Goal: Task Accomplishment & Management: Complete application form

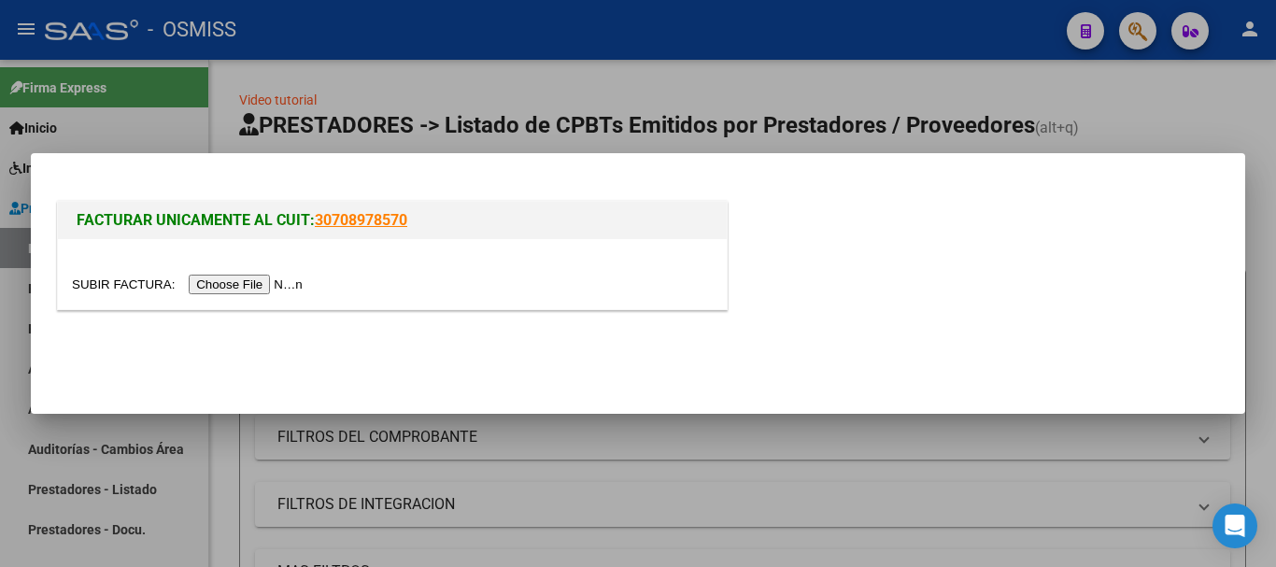
scroll to position [24, 0]
click at [242, 290] on input "file" at bounding box center [190, 285] width 236 height 20
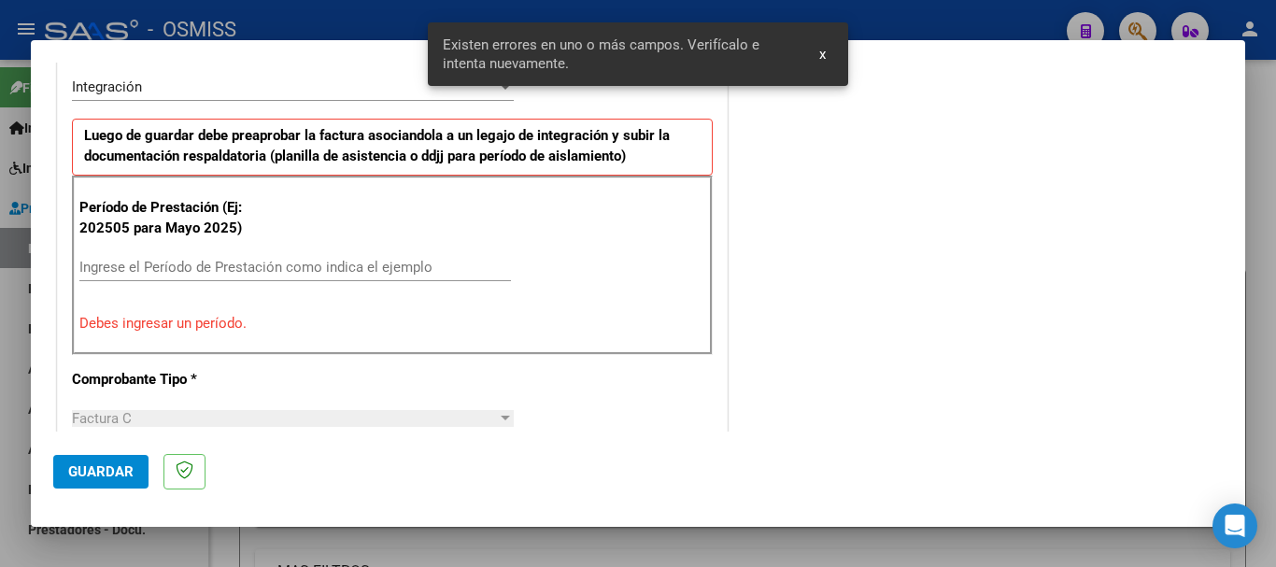
scroll to position [466, 0]
click at [202, 269] on input "Ingrese el Período de Prestación como indica el ejemplo" at bounding box center [295, 266] width 432 height 17
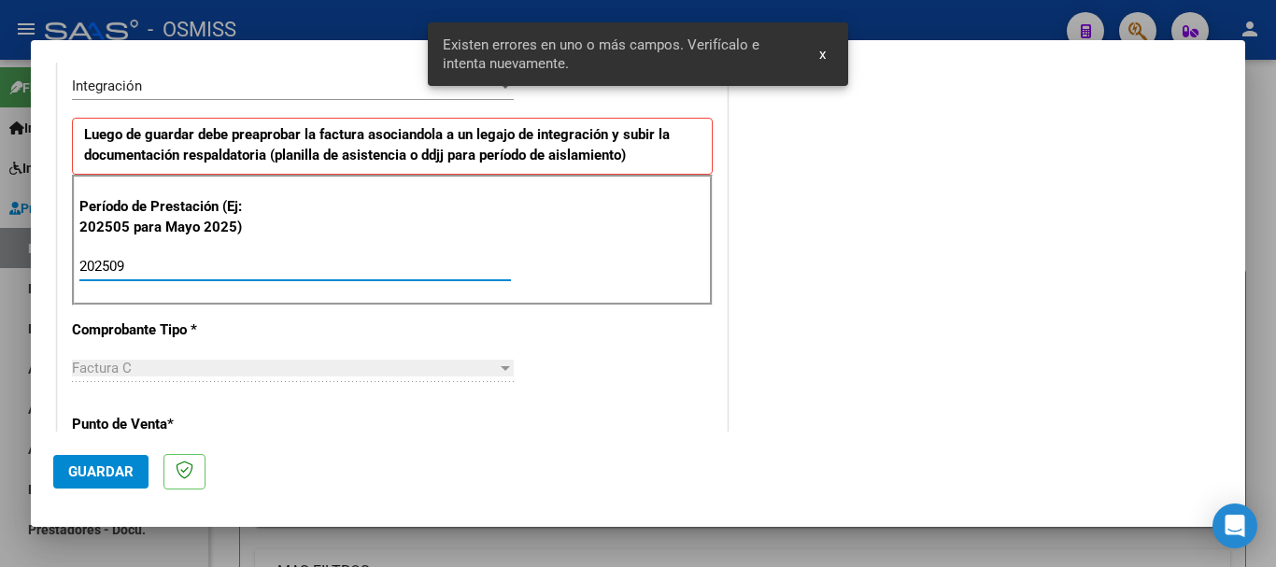
type input "202509"
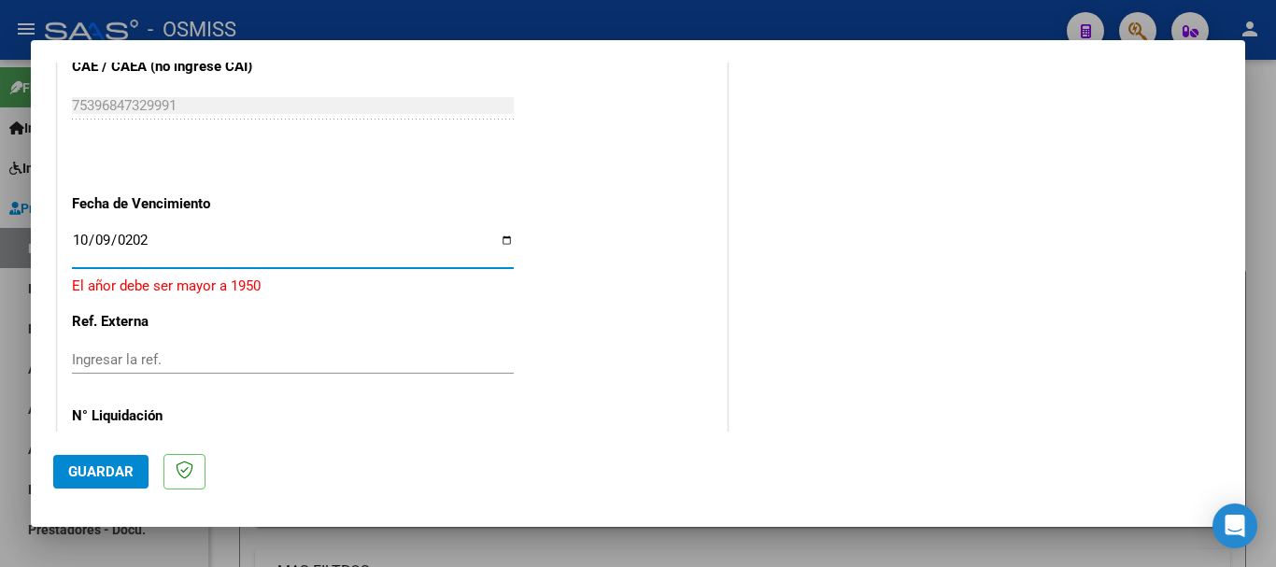
type input "[DATE]"
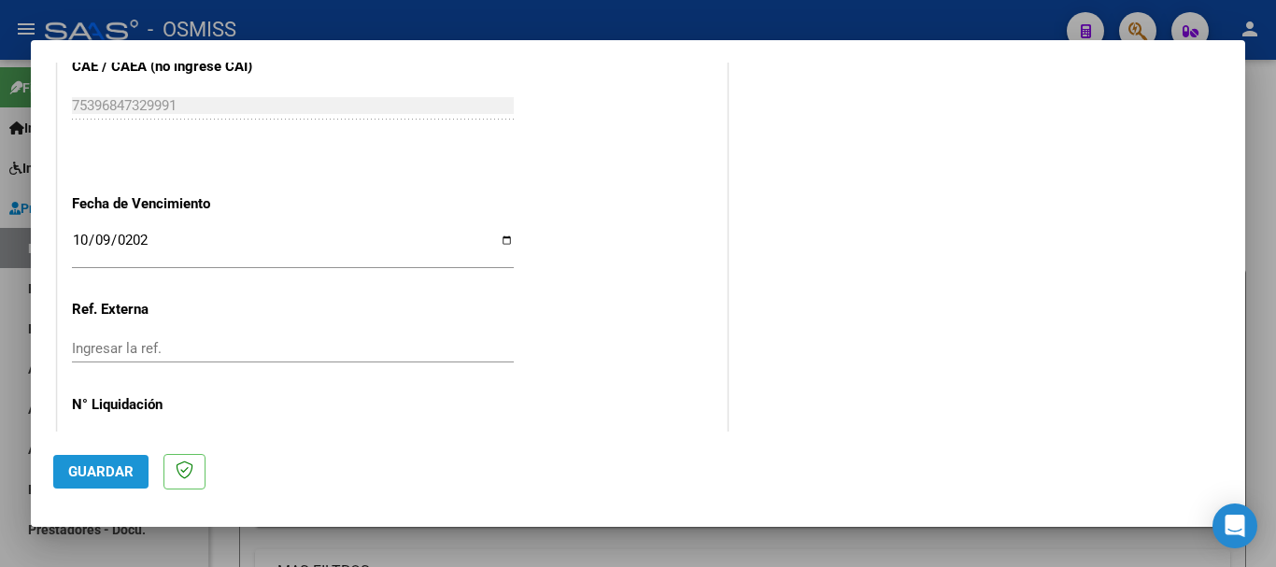
click at [99, 469] on span "Guardar" at bounding box center [100, 471] width 65 height 17
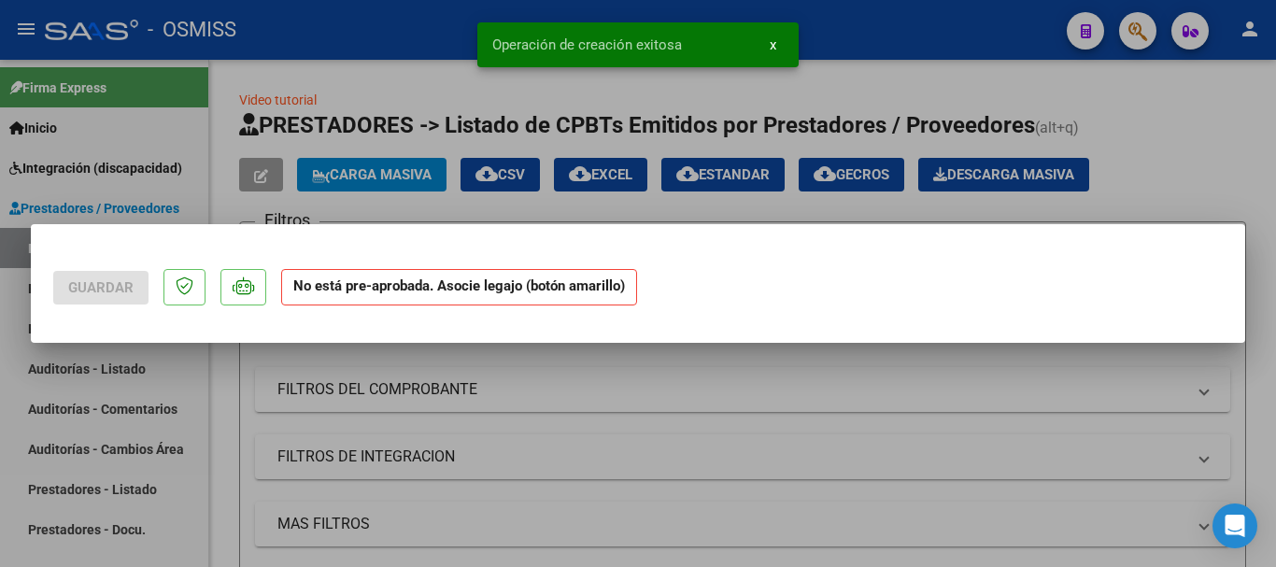
scroll to position [0, 0]
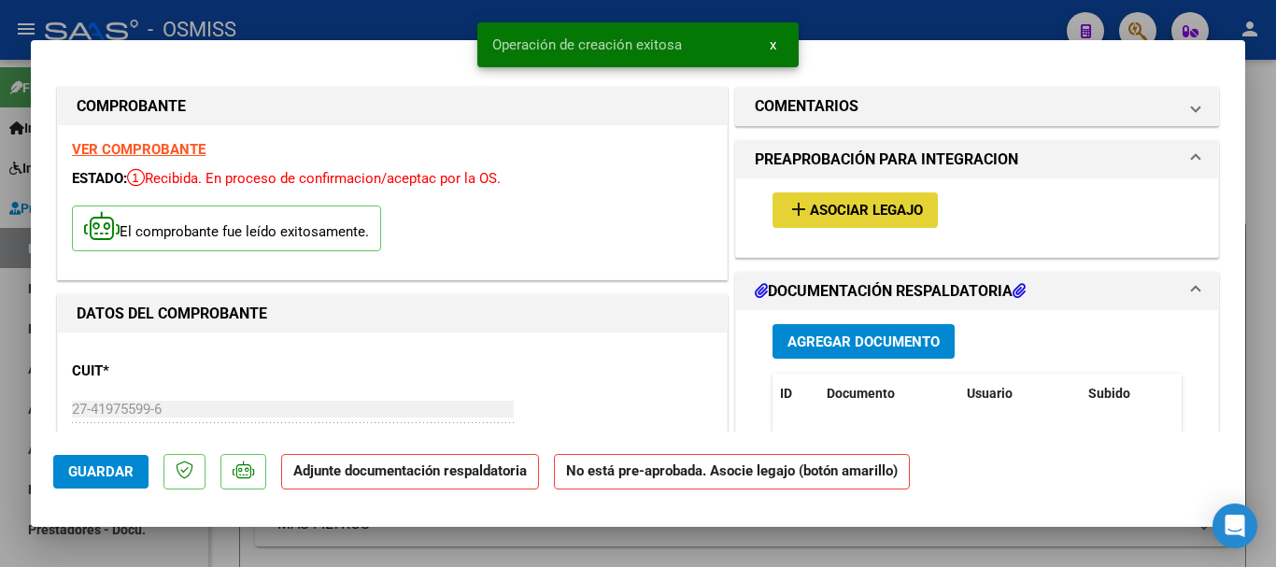
click at [878, 209] on span "Asociar Legajo" at bounding box center [866, 211] width 113 height 17
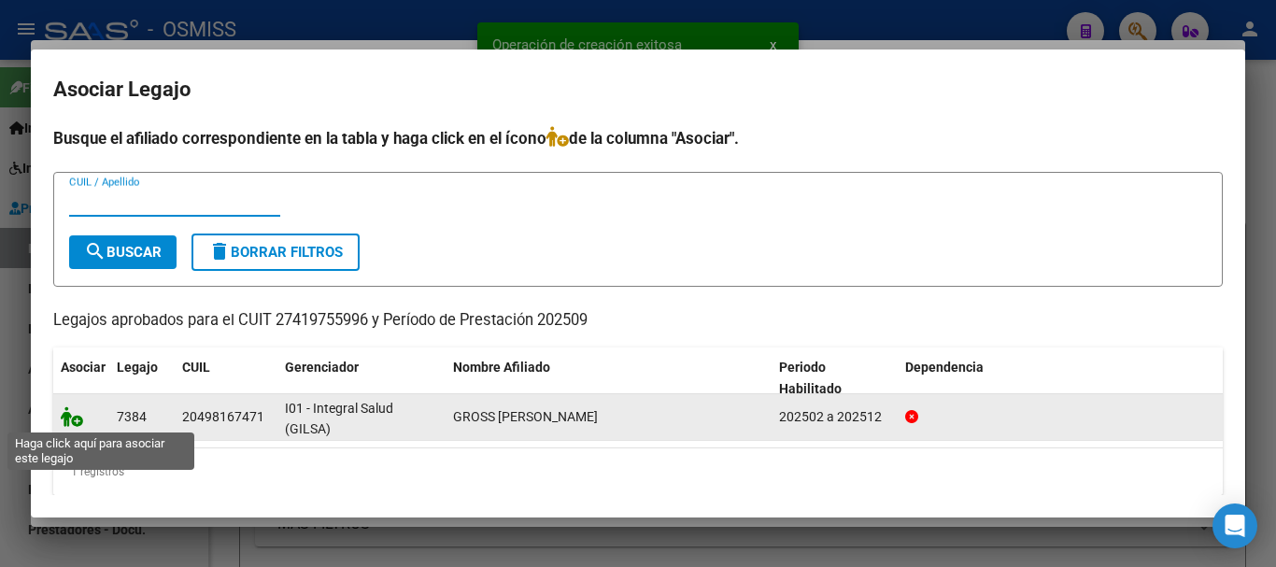
click at [74, 417] on icon at bounding box center [72, 416] width 22 height 21
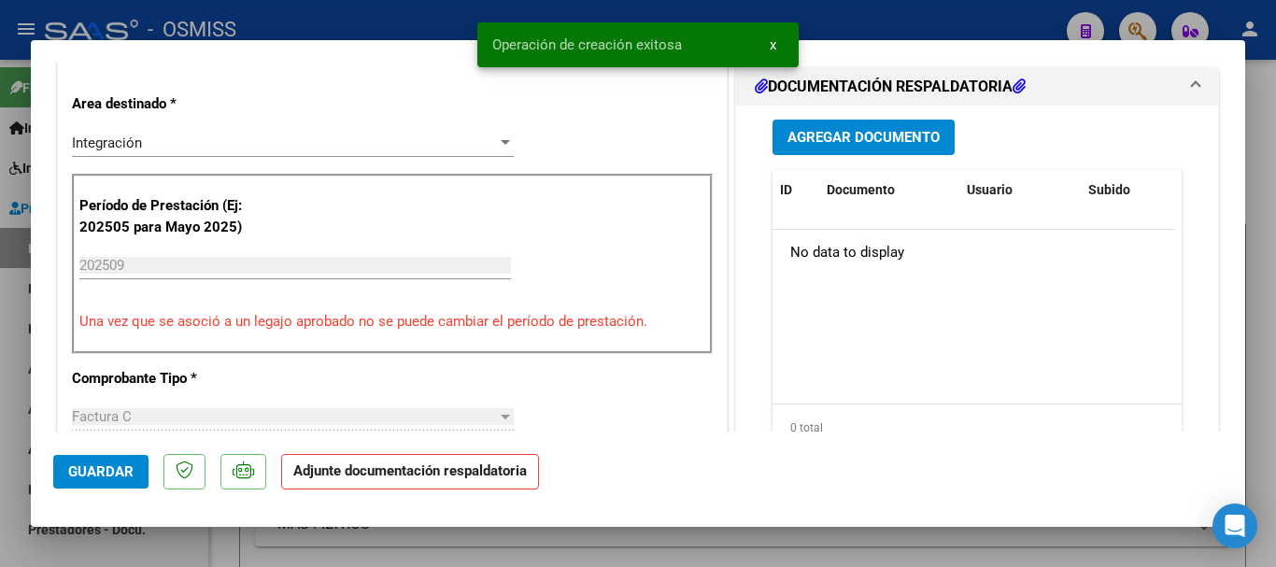
scroll to position [467, 0]
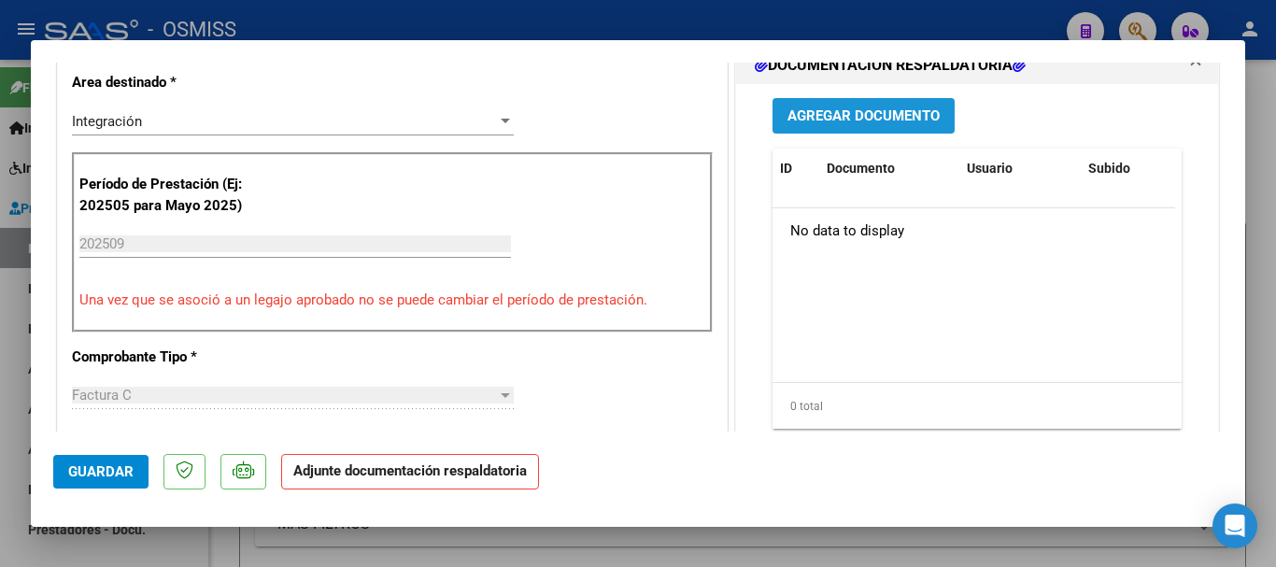
click at [823, 111] on span "Agregar Documento" at bounding box center [864, 116] width 152 height 17
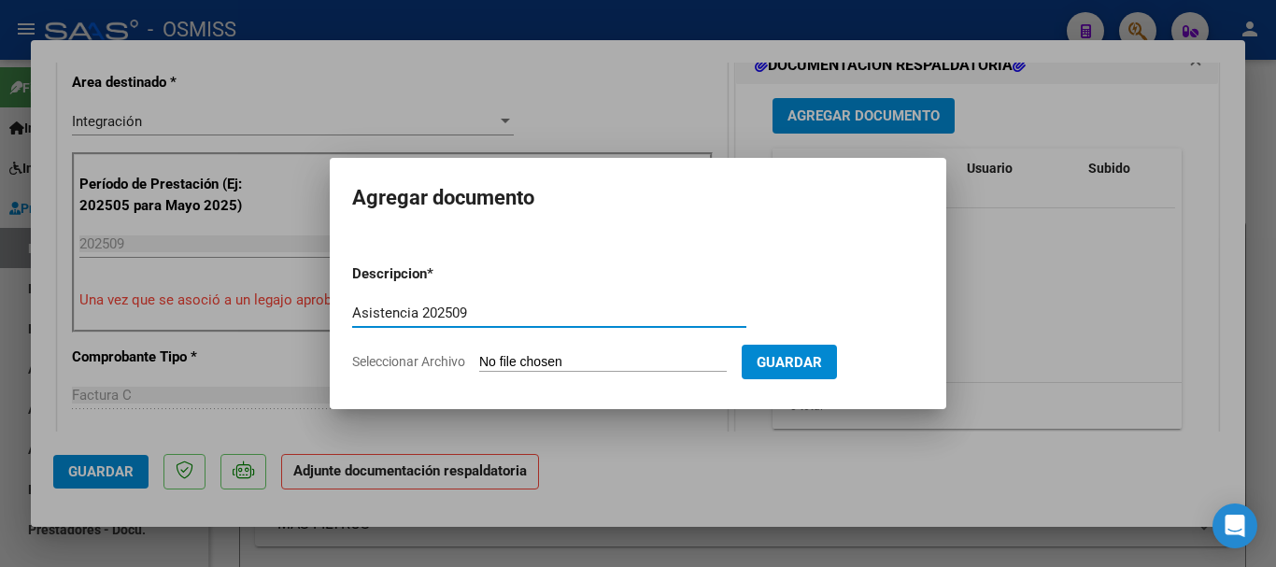
type input "Asistencia 202509"
click at [541, 358] on input "Seleccionar Archivo" at bounding box center [603, 363] width 248 height 18
type input "C:\fakepath\Lechman. Asistencia 202509.pdf"
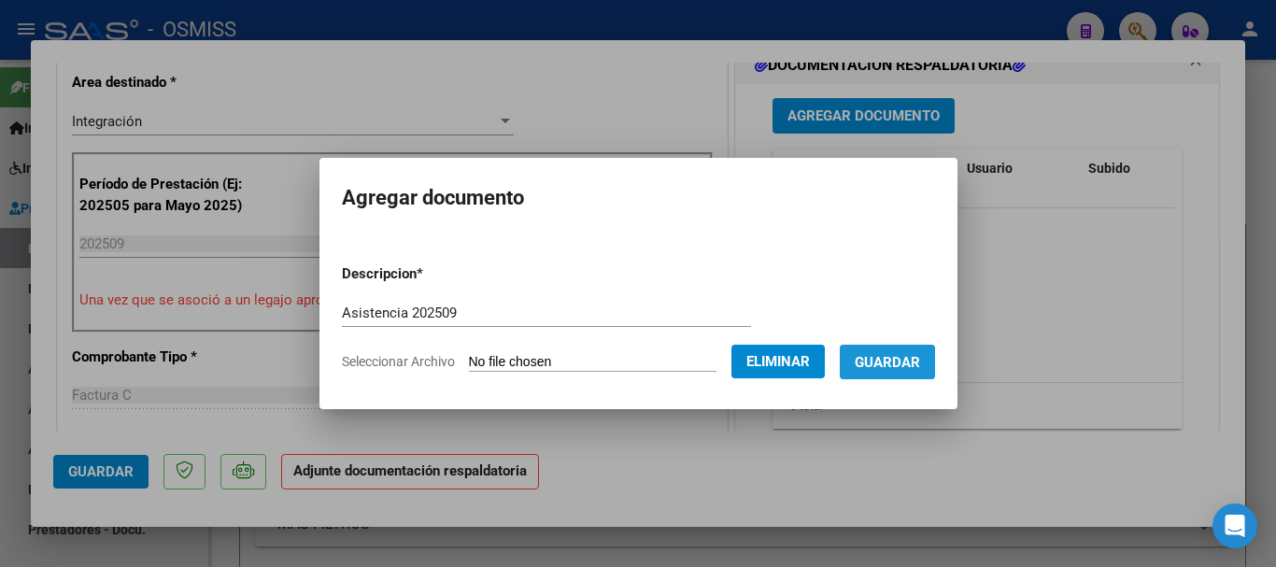
click at [914, 366] on span "Guardar" at bounding box center [887, 362] width 65 height 17
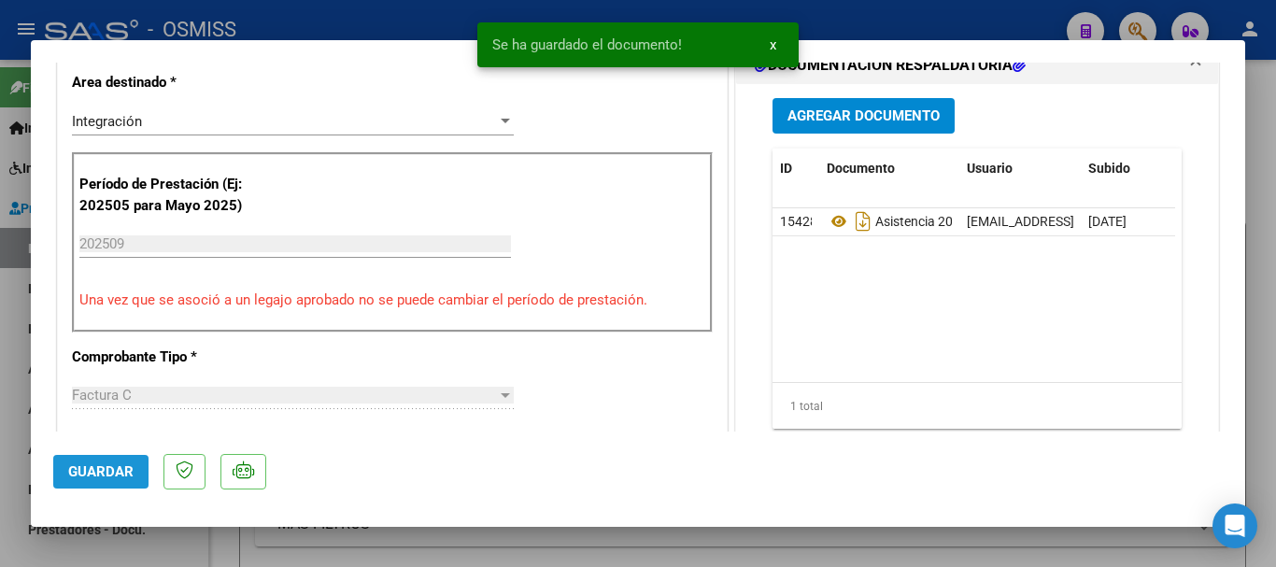
click at [103, 480] on button "Guardar" at bounding box center [100, 472] width 95 height 34
click at [102, 474] on span "Guardar" at bounding box center [100, 471] width 65 height 17
click at [108, 476] on span "Guardar" at bounding box center [100, 471] width 65 height 17
click at [111, 537] on div at bounding box center [638, 283] width 1276 height 567
type input "$ 0,00"
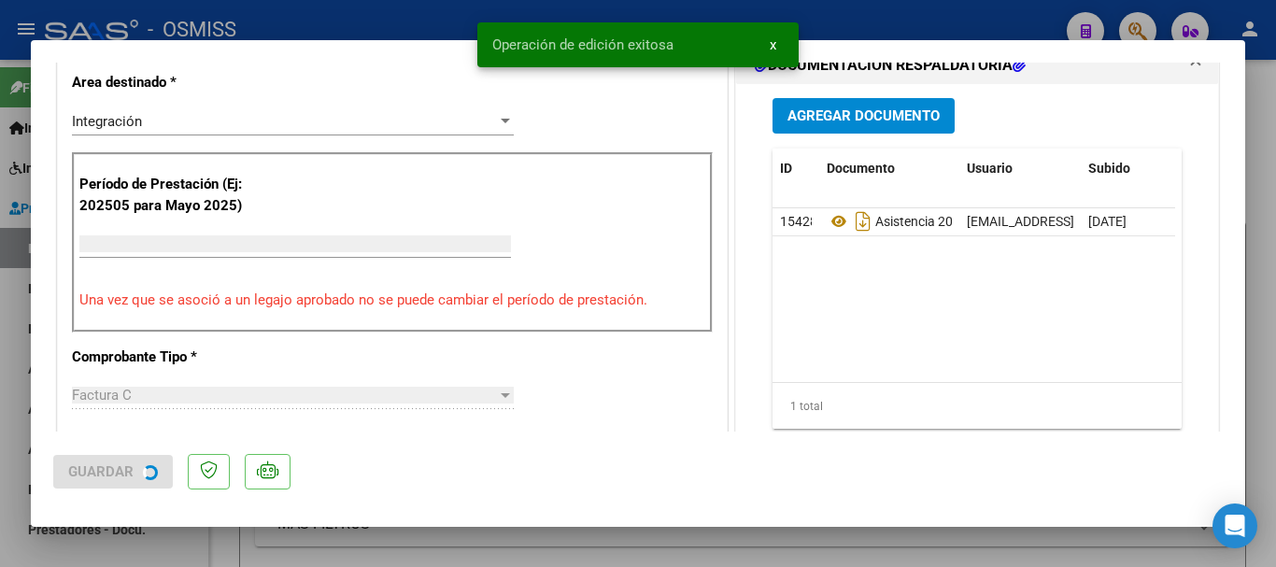
scroll to position [387, 0]
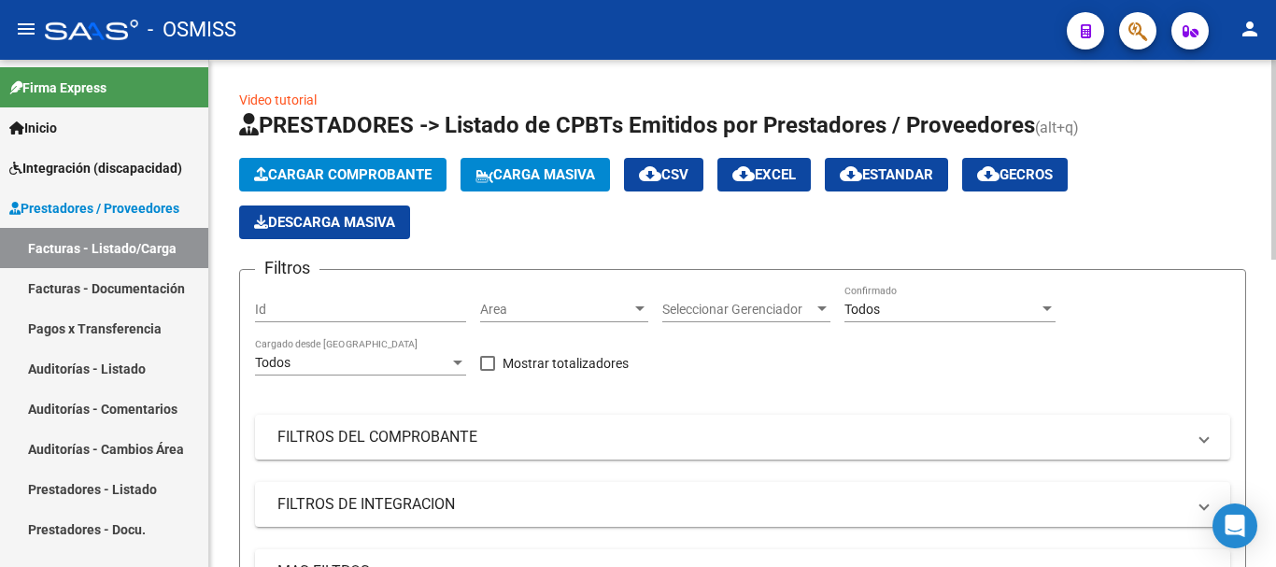
click at [371, 184] on button "Cargar Comprobante" at bounding box center [342, 175] width 207 height 34
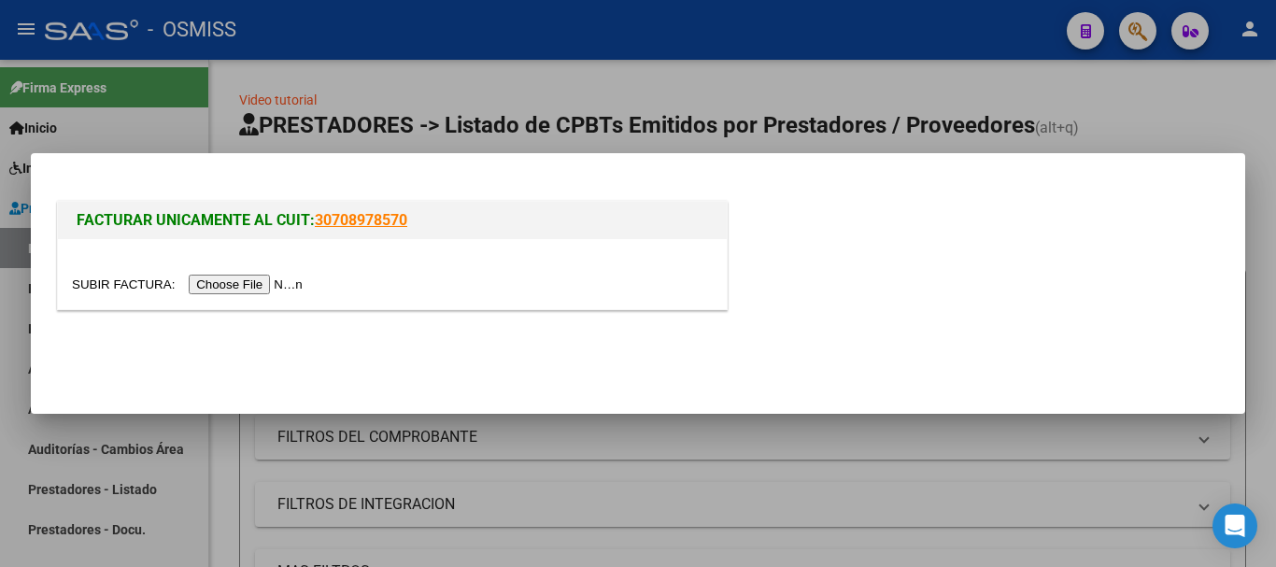
click at [282, 289] on input "file" at bounding box center [190, 285] width 236 height 20
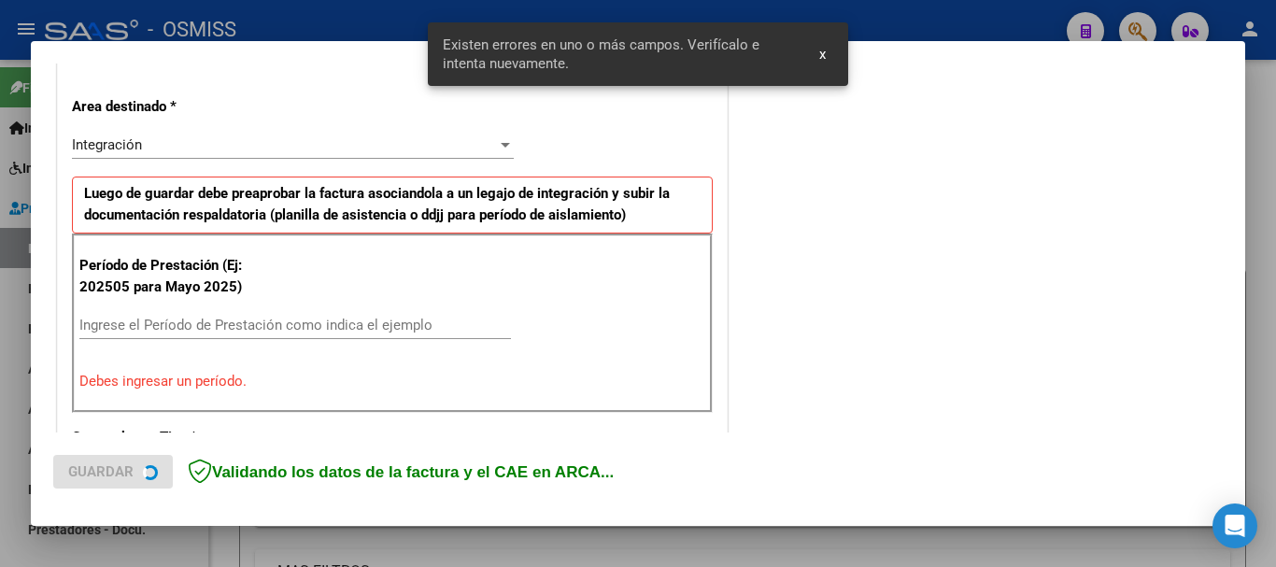
scroll to position [432, 0]
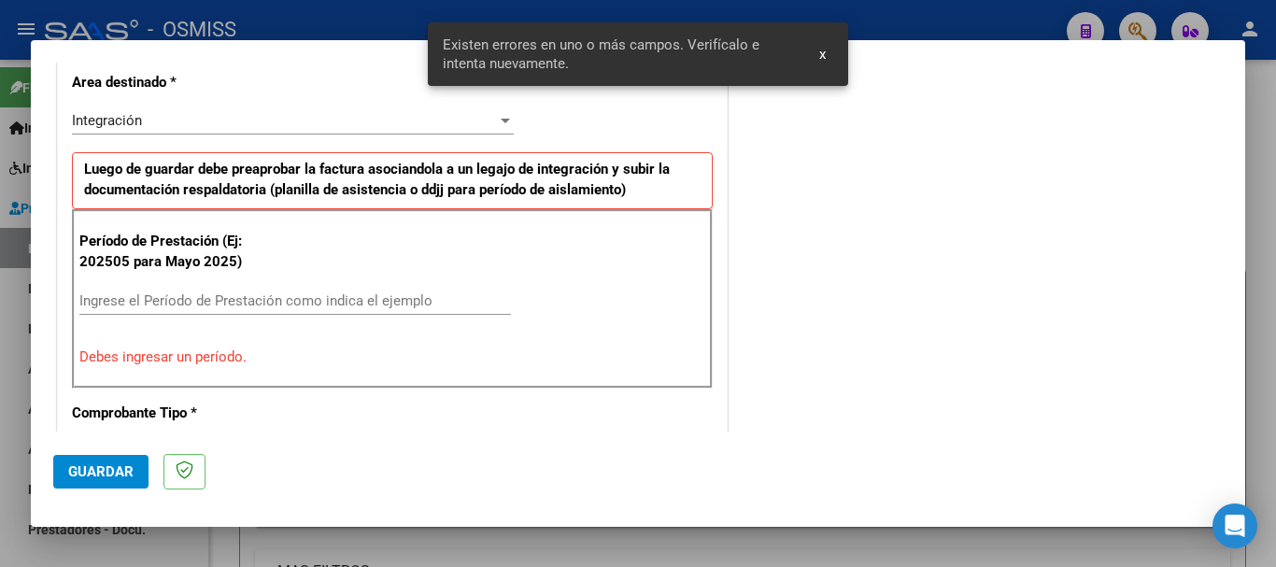
click at [365, 288] on div "Ingrese el Período de Prestación como indica el ejemplo" at bounding box center [295, 301] width 432 height 28
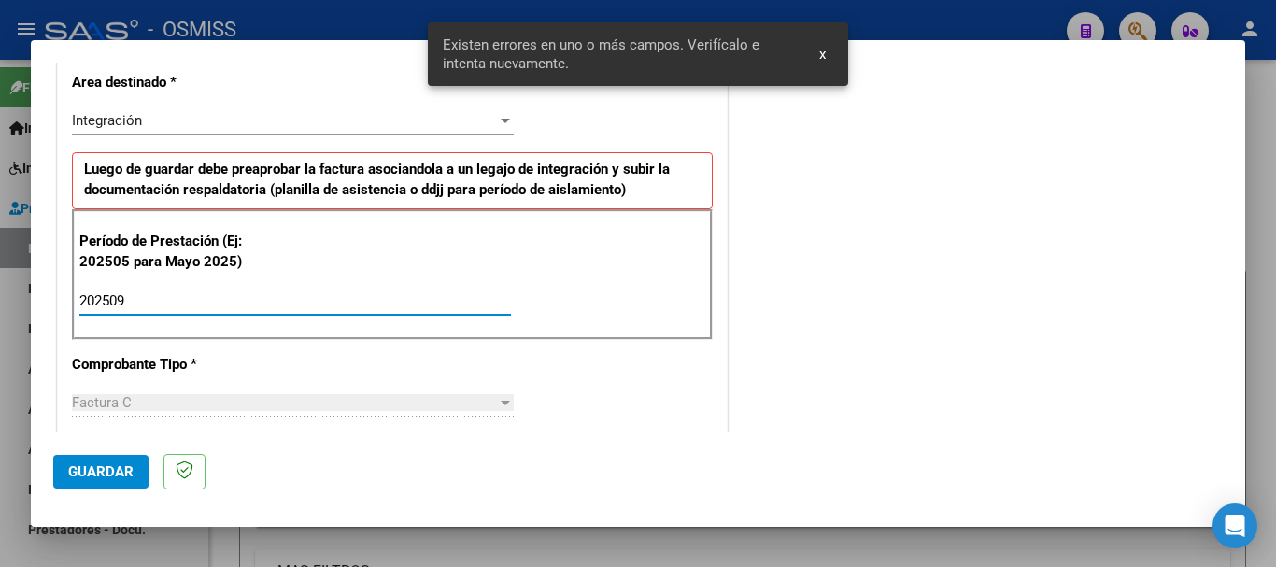
type input "202509"
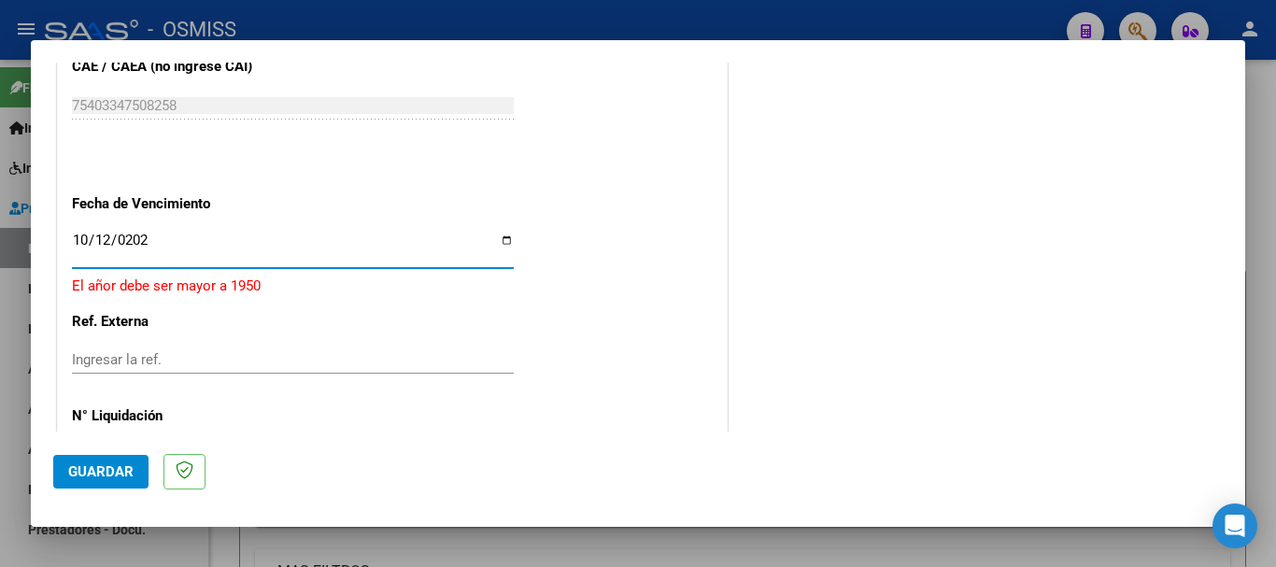
type input "[DATE]"
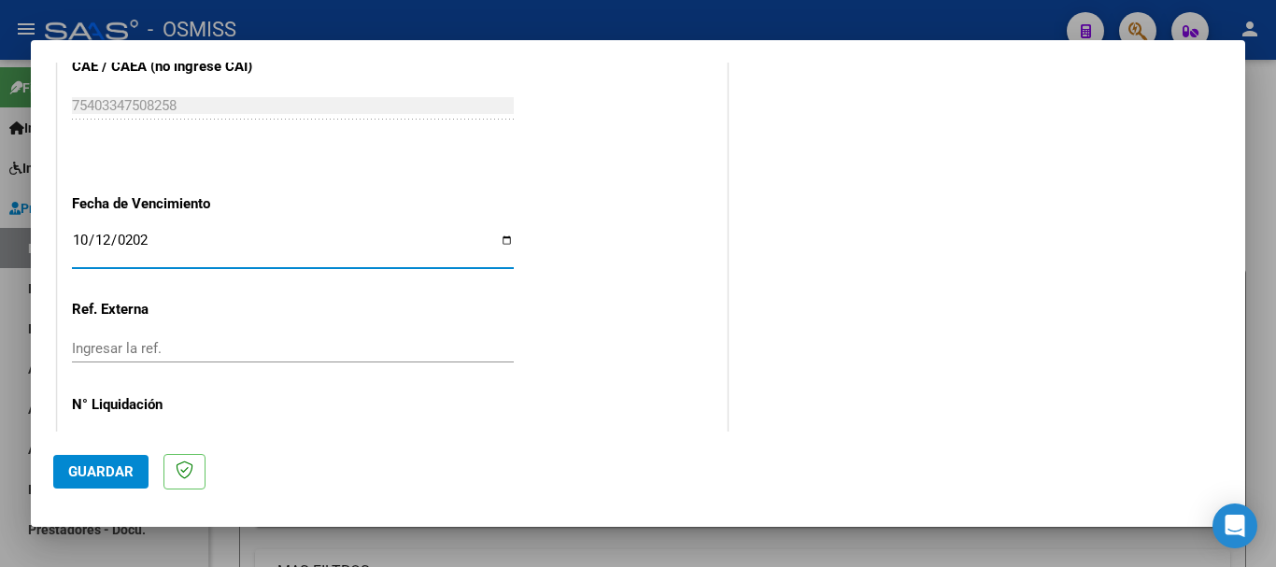
click at [79, 483] on button "Guardar" at bounding box center [100, 472] width 95 height 34
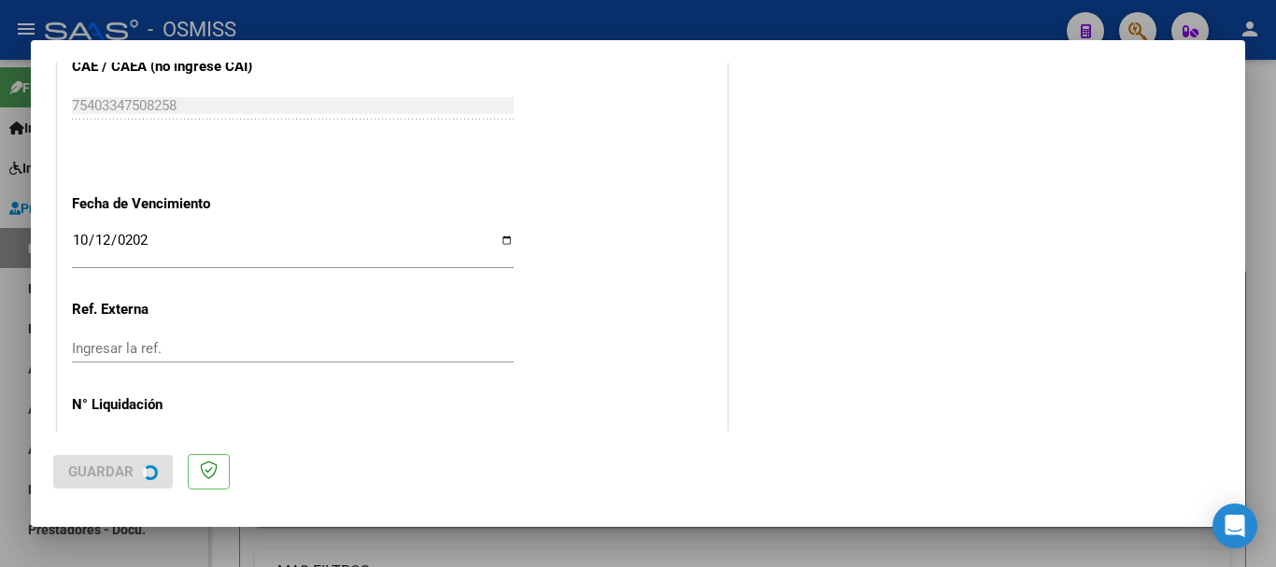
scroll to position [0, 0]
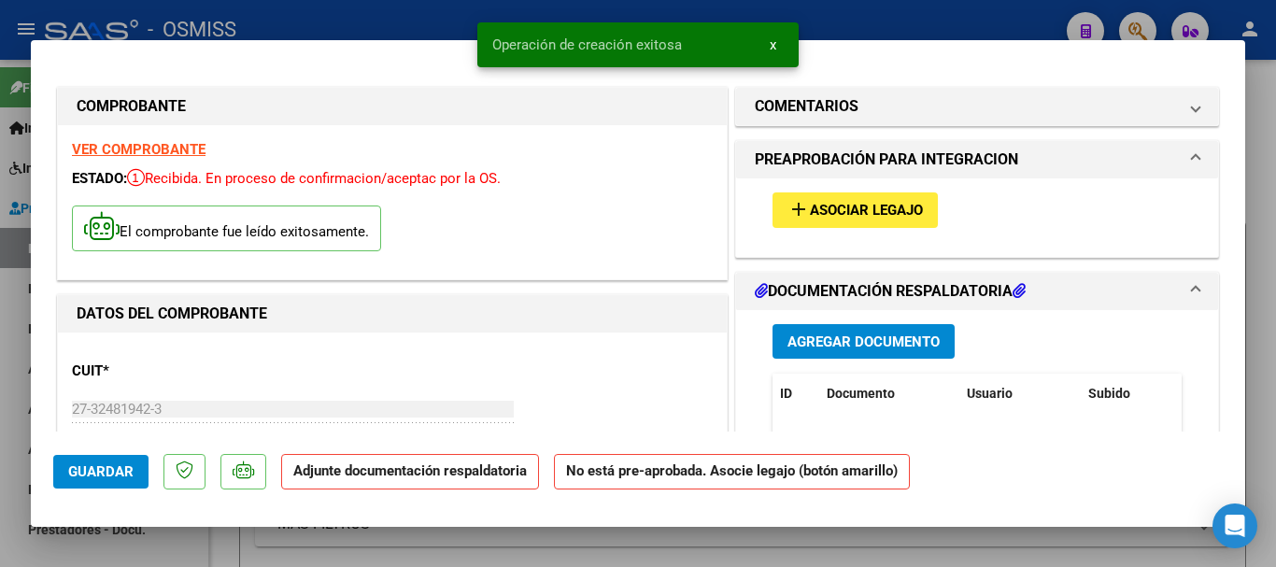
click at [880, 201] on span "add Asociar Legajo" at bounding box center [855, 209] width 135 height 17
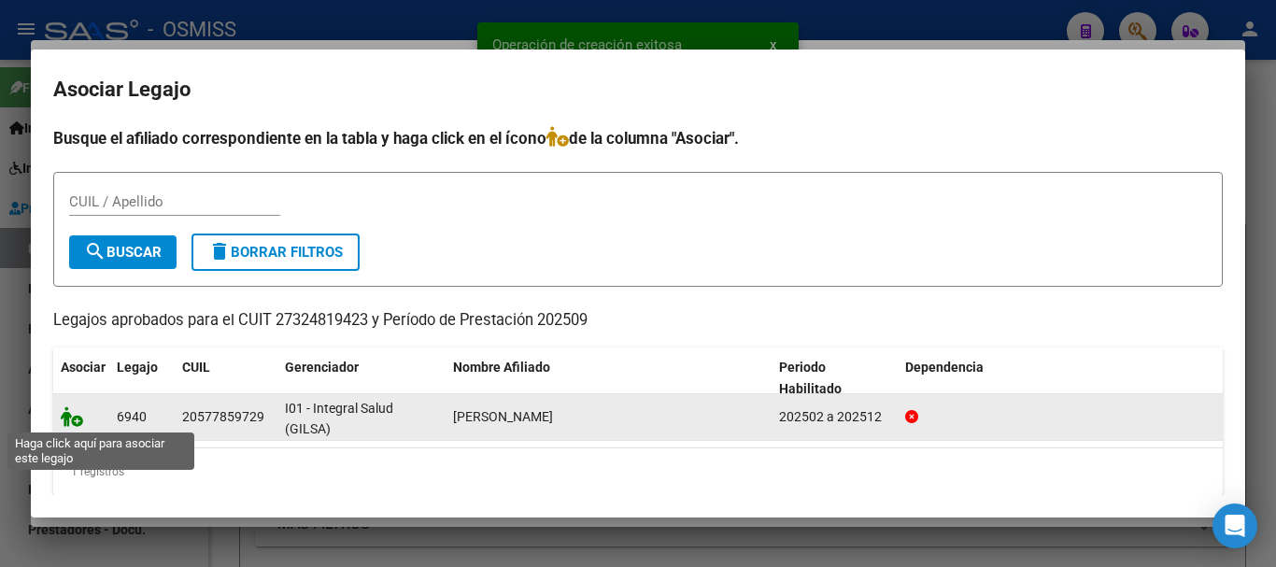
click at [69, 409] on icon at bounding box center [72, 416] width 22 height 21
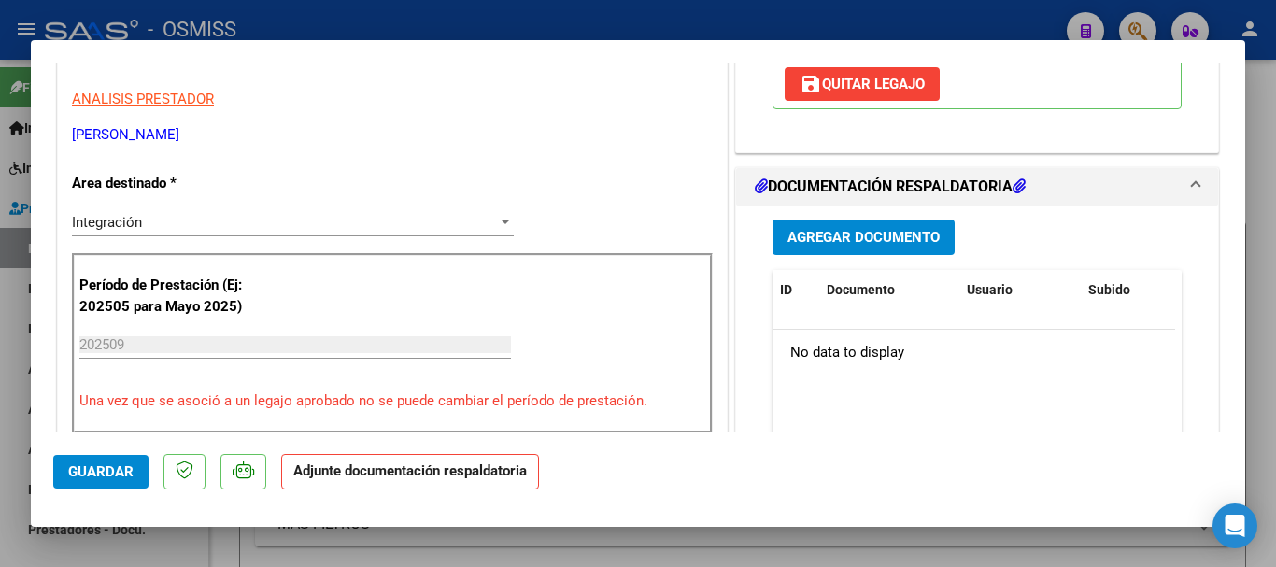
scroll to position [374, 0]
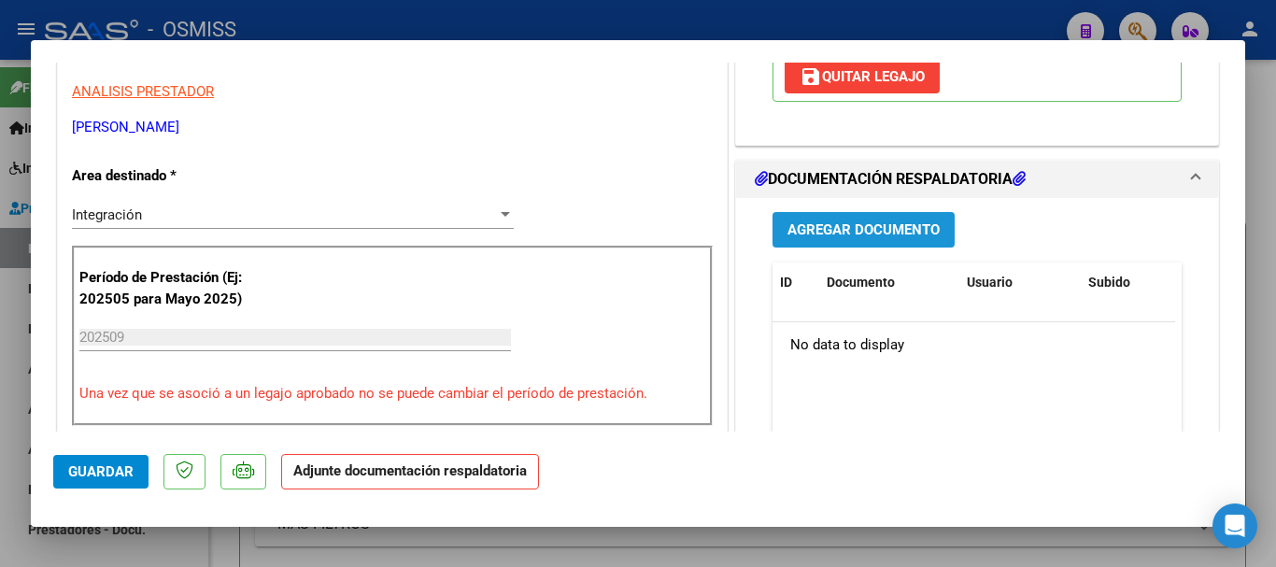
click at [816, 217] on button "Agregar Documento" at bounding box center [864, 229] width 182 height 35
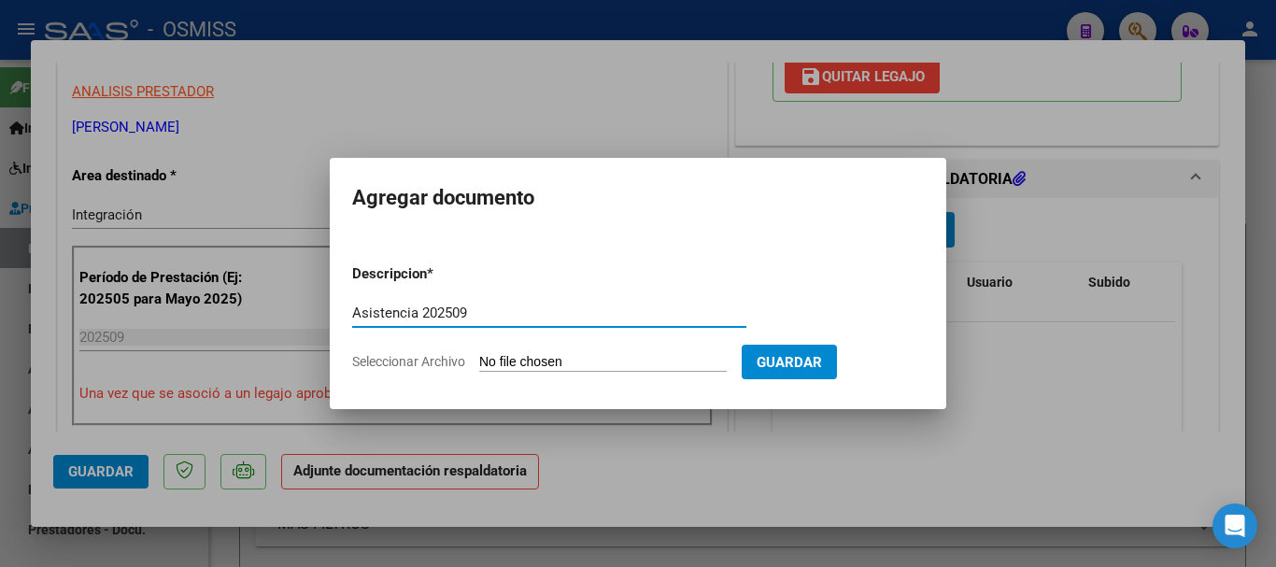
type input "Asistencia 202509"
click at [593, 368] on input "Seleccionar Archivo" at bounding box center [603, 363] width 248 height 18
type input "C:\fakepath\[PERSON_NAME]. Asistencia 202509.pdf"
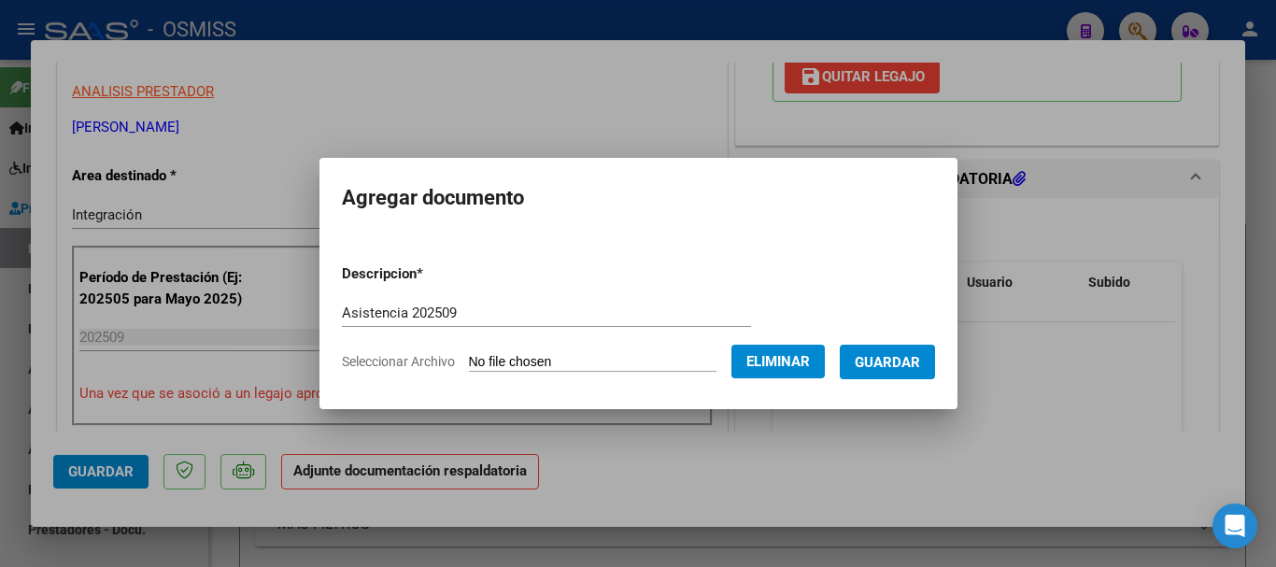
click at [884, 364] on span "Guardar" at bounding box center [887, 362] width 65 height 17
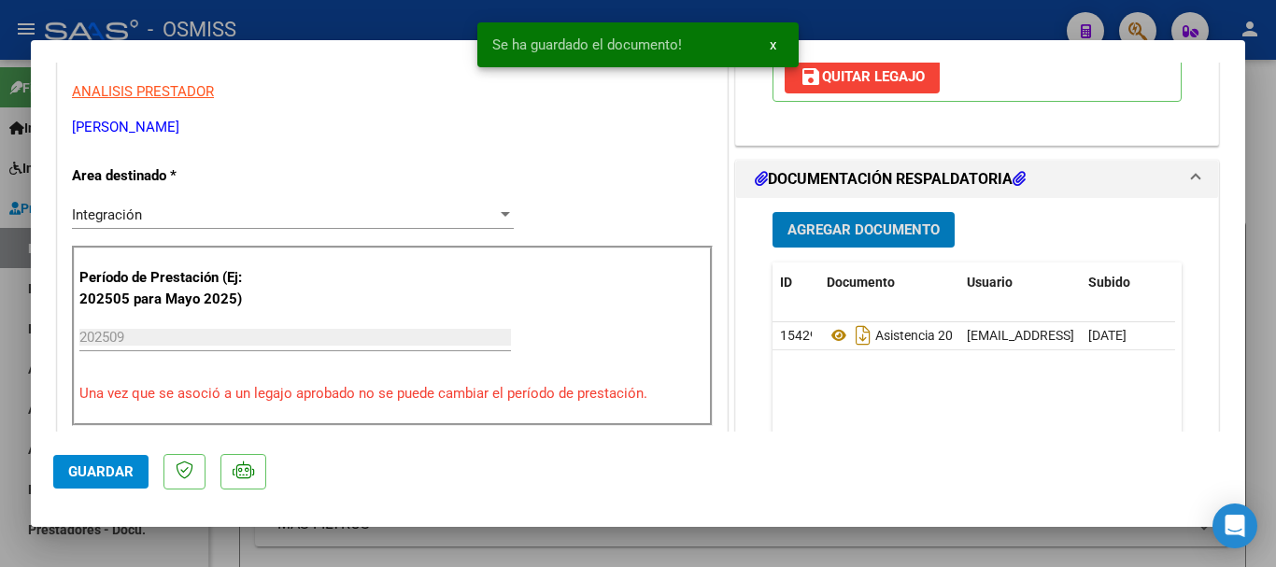
click at [92, 473] on span "Guardar" at bounding box center [100, 471] width 65 height 17
